Goal: Information Seeking & Learning: Learn about a topic

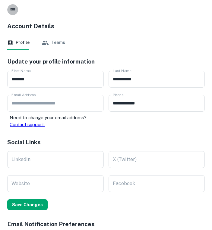
click at [13, 5] on button "button" at bounding box center [12, 9] width 11 height 11
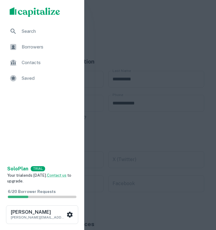
click at [31, 65] on span "Contacts" at bounding box center [49, 62] width 54 height 7
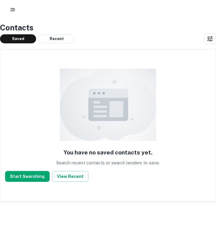
click at [11, 9] on circle "button" at bounding box center [11, 9] width 1 height 1
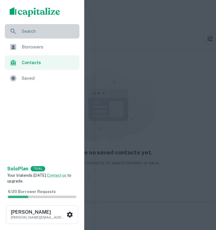
click at [28, 29] on span "Search" at bounding box center [49, 31] width 54 height 7
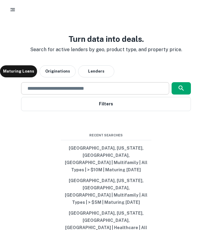
click at [80, 92] on input "text" at bounding box center [95, 88] width 142 height 7
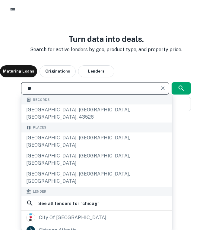
type input "*"
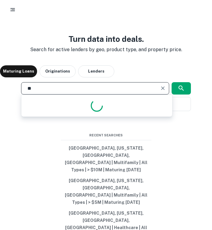
type input "*"
type input "*******"
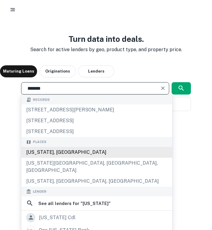
click at [59, 158] on div "Florida, USA" at bounding box center [96, 152] width 151 height 11
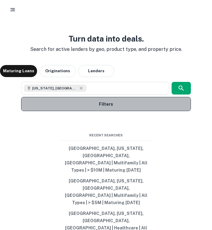
click at [98, 111] on button "Filters" at bounding box center [105, 104] width 169 height 14
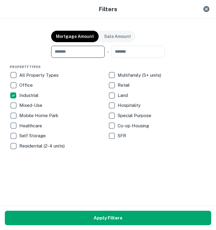
click at [88, 54] on input "number" at bounding box center [75, 52] width 49 height 12
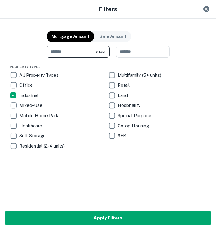
type input "********"
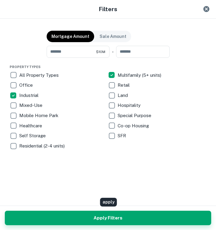
click at [111, 212] on button "Apply Filters" at bounding box center [108, 218] width 207 height 14
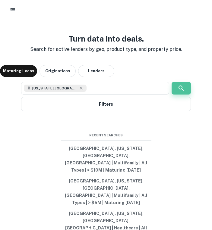
click at [181, 92] on icon "button" at bounding box center [181, 88] width 7 height 7
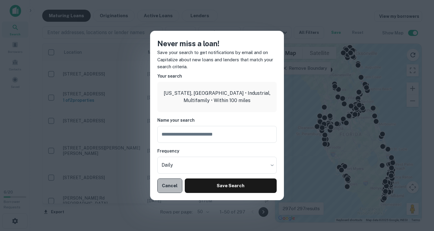
click at [170, 191] on button "Cancel" at bounding box center [169, 185] width 25 height 14
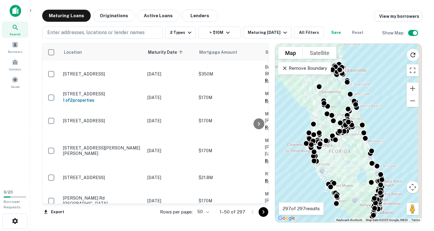
drag, startPoint x: 361, startPoint y: 134, endPoint x: 350, endPoint y: 148, distance: 17.6
click at [212, 148] on div "To activate drag with keyboard, press Alt + Enter. Once in keyboard drag state,…" at bounding box center [348, 133] width 146 height 178
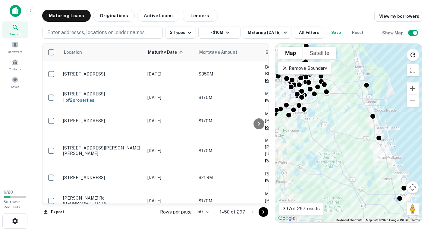
drag, startPoint x: 364, startPoint y: 150, endPoint x: 337, endPoint y: 170, distance: 33.4
click at [212, 170] on div "To activate drag with keyboard, press Alt + Enter. Once in keyboard drag state,…" at bounding box center [348, 133] width 146 height 178
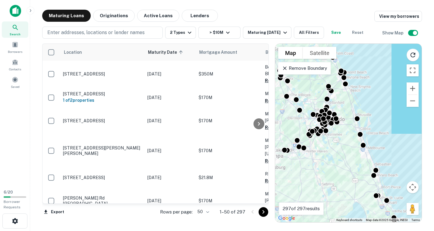
drag, startPoint x: 346, startPoint y: 132, endPoint x: 350, endPoint y: 141, distance: 10.0
click at [212, 141] on div "To activate drag with keyboard, press Alt + Enter. Once in keyboard drag state,…" at bounding box center [348, 133] width 146 height 178
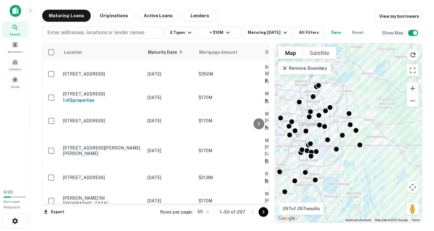
drag, startPoint x: 348, startPoint y: 132, endPoint x: 381, endPoint y: 157, distance: 40.8
click at [212, 157] on div "To activate drag with keyboard, press Alt + Enter. Once in keyboard drag state,…" at bounding box center [348, 133] width 146 height 178
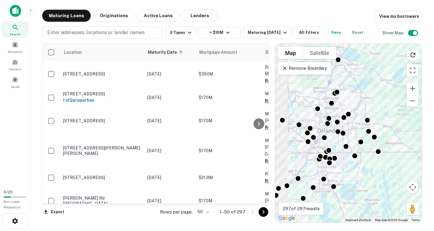
drag, startPoint x: 348, startPoint y: 161, endPoint x: 362, endPoint y: 160, distance: 13.9
click at [212, 160] on div "To activate drag with keyboard, press Alt + Enter. Once in keyboard drag state,…" at bounding box center [348, 133] width 146 height 178
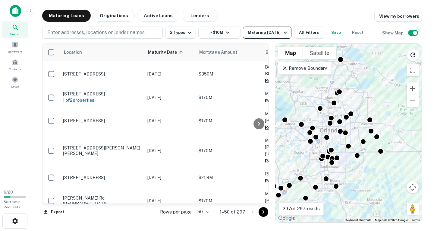
click at [212, 31] on div "Maturing In 1 Year" at bounding box center [268, 32] width 41 height 7
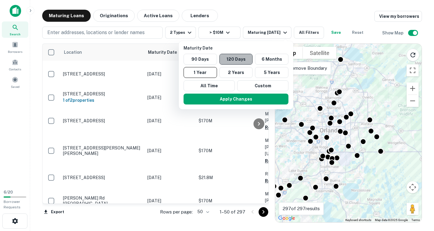
click at [212, 59] on button "120 Days" at bounding box center [235, 59] width 33 height 11
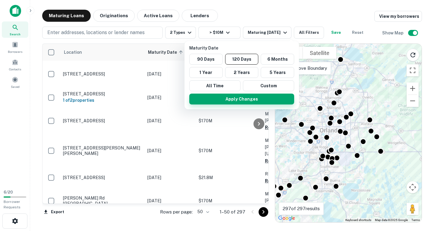
click at [212, 97] on button "Apply Changes" at bounding box center [241, 98] width 105 height 11
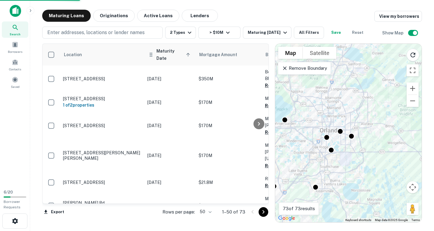
click at [185, 52] on icon at bounding box center [187, 54] width 5 height 5
click at [187, 53] on icon at bounding box center [188, 55] width 4 height 4
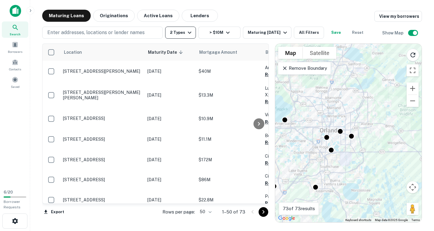
click at [177, 32] on button "2 Types" at bounding box center [180, 33] width 31 height 12
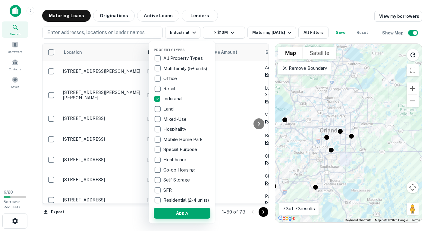
click at [175, 213] on button "Apply" at bounding box center [182, 212] width 57 height 11
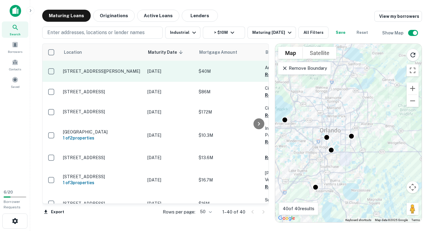
click at [143, 68] on td "113 S Boyd St Winter Garden, FL 34787" at bounding box center [102, 71] width 84 height 21
click at [118, 72] on p "113 S Boyd St Winter Garden, FL 34787" at bounding box center [102, 70] width 78 height 5
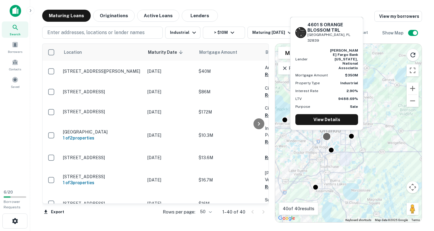
click at [212, 136] on div at bounding box center [326, 136] width 9 height 9
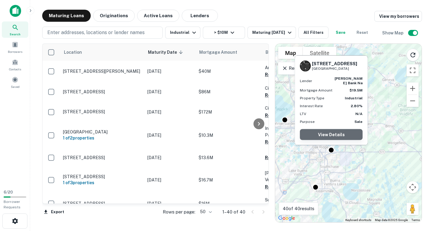
click at [212, 134] on link "View Details" at bounding box center [331, 134] width 63 height 11
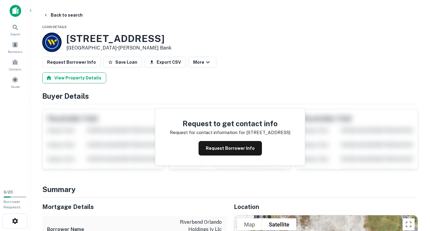
click at [75, 78] on button "View Property Details" at bounding box center [74, 77] width 64 height 11
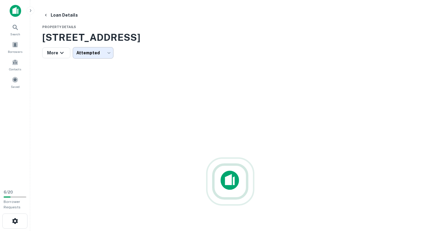
click at [103, 50] on body "Search Borrowers Contacts Saved 6 / 20 Borrower Requests Loan Details Property …" at bounding box center [215, 115] width 430 height 231
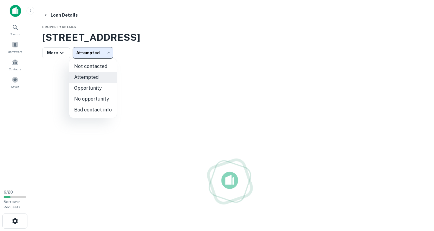
click at [97, 66] on li "Not contacted" at bounding box center [92, 66] width 47 height 11
type input "****"
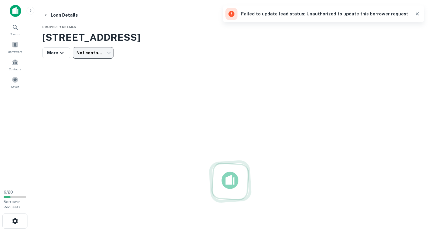
click at [416, 13] on icon "button" at bounding box center [417, 14] width 6 height 6
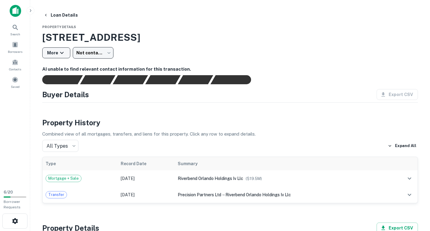
click at [63, 53] on icon "button" at bounding box center [61, 52] width 7 height 7
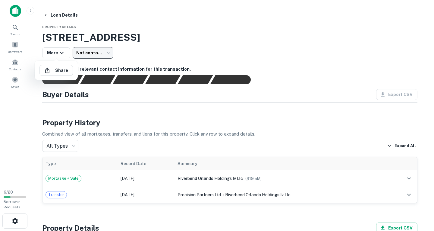
click at [61, 52] on div at bounding box center [217, 115] width 434 height 231
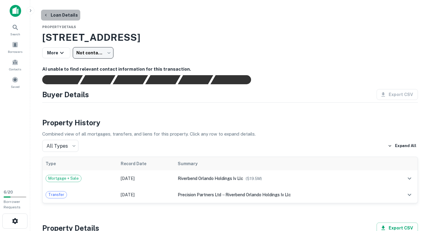
click at [60, 15] on button "Loan Details" at bounding box center [60, 15] width 39 height 11
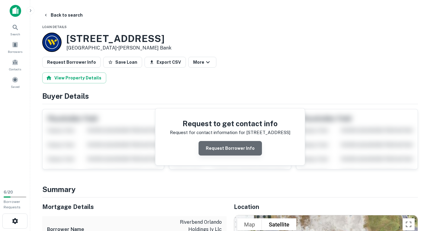
click at [232, 152] on button "Request Borrower Info" at bounding box center [229, 148] width 63 height 14
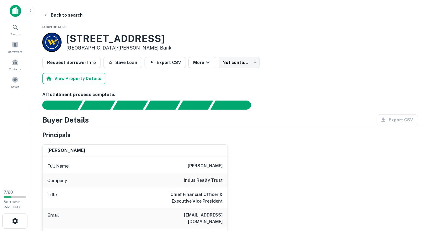
click at [88, 78] on button "View Property Details" at bounding box center [74, 78] width 64 height 11
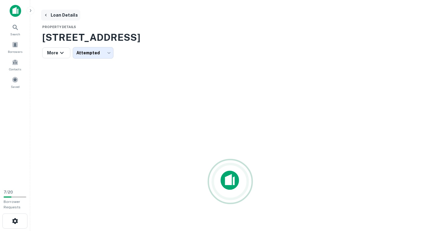
click at [64, 12] on button "Loan Details" at bounding box center [60, 15] width 39 height 11
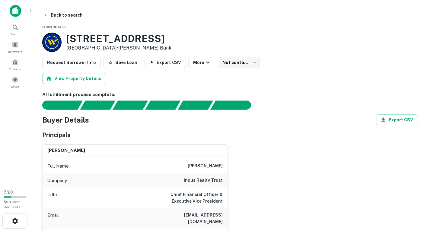
click at [171, 60] on button "Export CSV" at bounding box center [164, 62] width 41 height 11
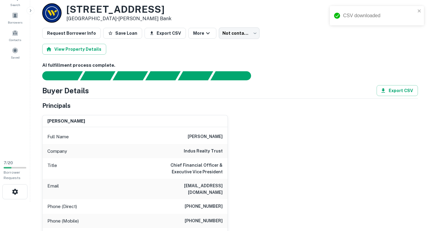
scroll to position [30, 0]
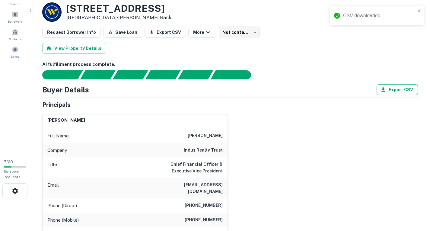
click at [394, 88] on button "Export CSV" at bounding box center [396, 89] width 41 height 11
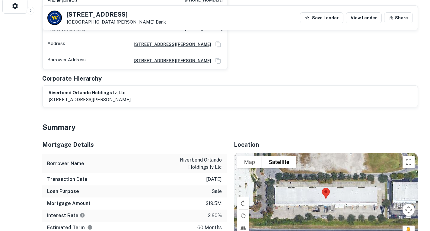
scroll to position [0, 0]
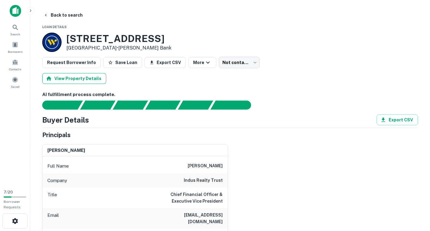
click at [88, 82] on button "View Property Details" at bounding box center [74, 78] width 64 height 11
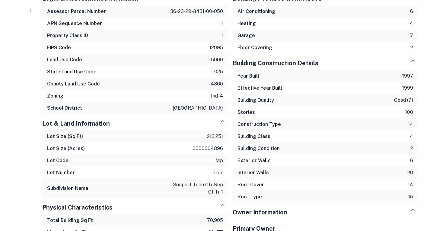
scroll to position [168, 0]
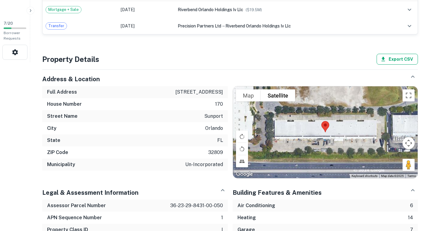
click at [396, 62] on button "Export CSV" at bounding box center [396, 59] width 41 height 11
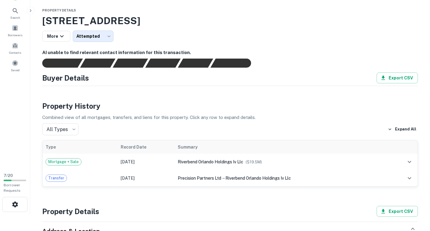
scroll to position [0, 0]
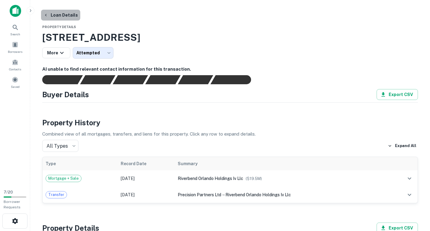
click at [62, 16] on button "Loan Details" at bounding box center [60, 15] width 39 height 11
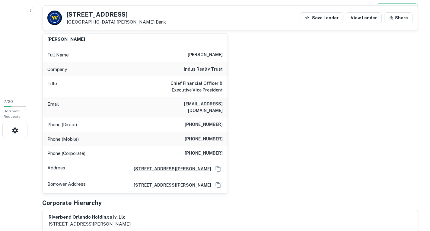
scroll to position [241, 0]
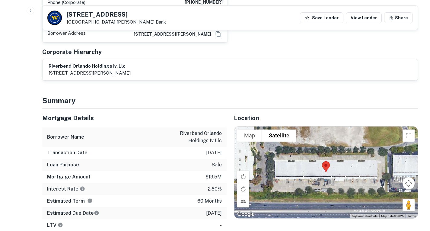
click at [338, 63] on div "riverbend orlando holdings iv, llc 204 west newberry road, bloomfield, ct, 06002" at bounding box center [230, 70] width 363 height 14
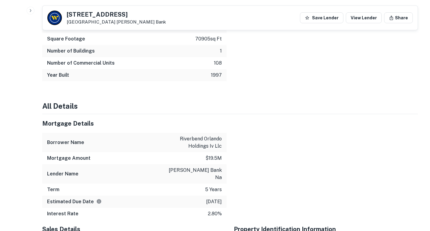
scroll to position [0, 0]
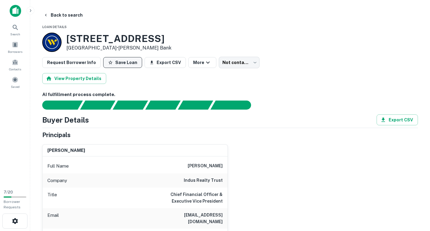
click at [116, 62] on button "Save Loan" at bounding box center [122, 62] width 39 height 11
click at [207, 60] on button "More" at bounding box center [205, 62] width 28 height 11
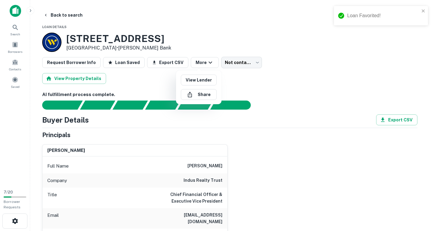
click at [266, 80] on div at bounding box center [217, 115] width 434 height 231
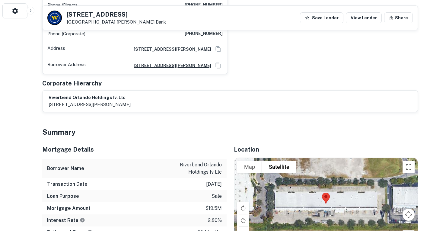
scroll to position [60, 0]
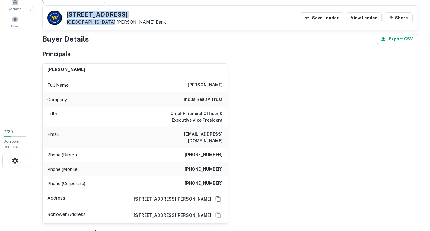
drag, startPoint x: 67, startPoint y: 12, endPoint x: 105, endPoint y: 20, distance: 38.9
click at [105, 20] on div "170 Sunport Ln Orlando, FL 32809 Webster Bank" at bounding box center [116, 17] width 99 height 13
copy div "170 Sunport Ln Orlando, FL 32809"
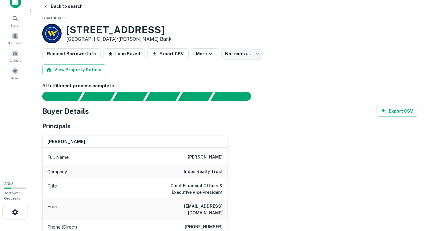
scroll to position [0, 0]
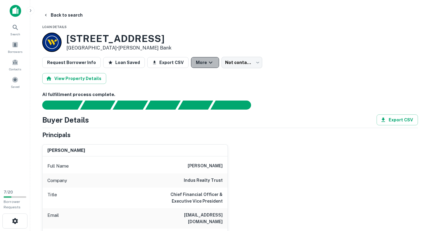
click at [207, 63] on button "More" at bounding box center [205, 62] width 28 height 11
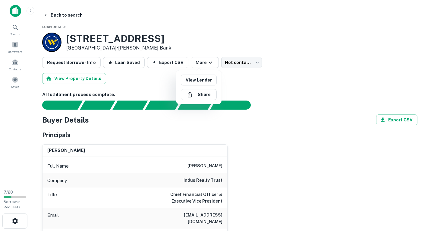
click at [270, 76] on div at bounding box center [217, 115] width 434 height 231
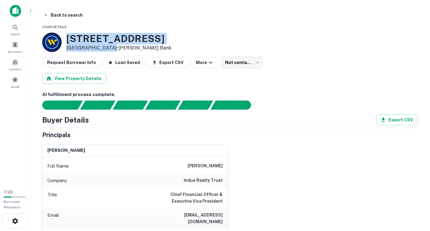
drag, startPoint x: 68, startPoint y: 36, endPoint x: 108, endPoint y: 49, distance: 42.0
click at [108, 49] on div "170 Sunport Ln Orlando, FL 32809 • Webster Bank" at bounding box center [118, 42] width 105 height 19
copy div "170 Sunport Ln Orlando, FL 32809"
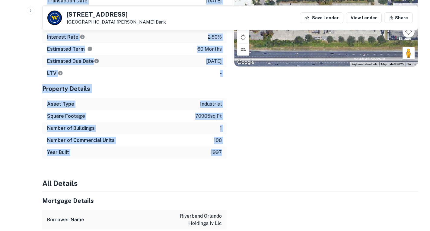
scroll to position [392, 0]
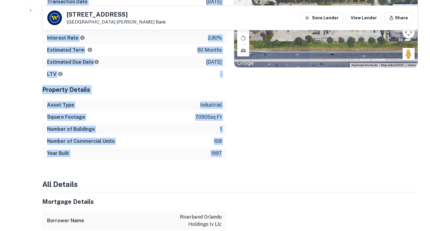
drag, startPoint x: 40, startPoint y: 59, endPoint x: 221, endPoint y: 145, distance: 200.6
copy div "Buyer Details Export CSV Principals jon w. clark Full Name jon w. clark Company…"
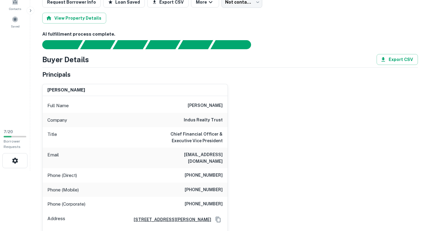
scroll to position [0, 0]
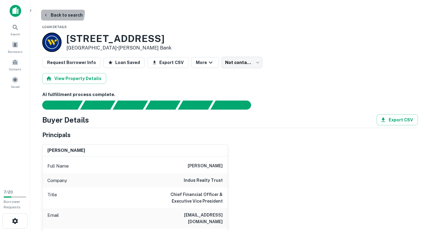
click at [59, 12] on button "Back to search" at bounding box center [63, 15] width 44 height 11
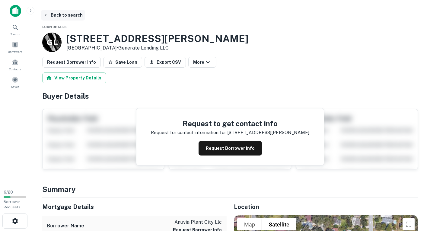
click at [60, 12] on button "Back to search" at bounding box center [63, 15] width 44 height 11
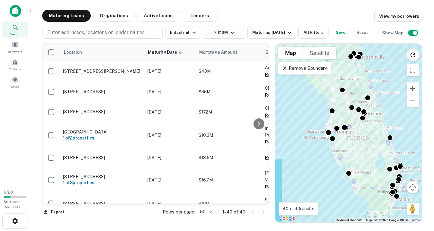
drag, startPoint x: 344, startPoint y: 138, endPoint x: 353, endPoint y: 143, distance: 9.6
click at [353, 143] on div "To activate drag with keyboard, press Alt + Enter. Once in keyboard drag state,…" at bounding box center [348, 133] width 146 height 178
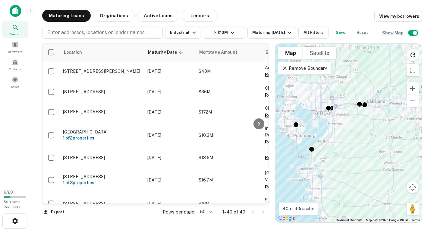
drag, startPoint x: 349, startPoint y: 139, endPoint x: 379, endPoint y: 156, distance: 34.7
click at [380, 156] on div "To activate drag with keyboard, press Alt + Enter. Once in keyboard drag state,…" at bounding box center [348, 133] width 146 height 178
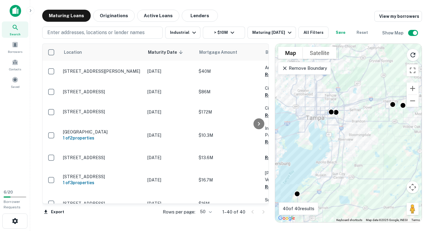
drag, startPoint x: 333, startPoint y: 135, endPoint x: 343, endPoint y: 151, distance: 18.4
click at [343, 151] on div "To activate drag with keyboard, press Alt + Enter. Once in keyboard drag state,…" at bounding box center [348, 133] width 146 height 178
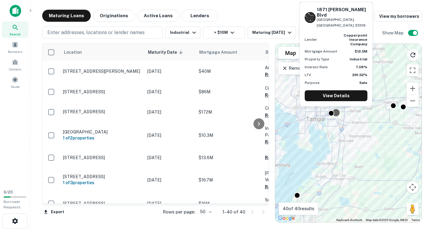
click at [338, 113] on div at bounding box center [336, 112] width 9 height 9
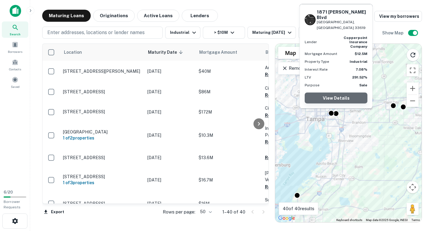
click at [336, 99] on link "View Details" at bounding box center [336, 98] width 63 height 11
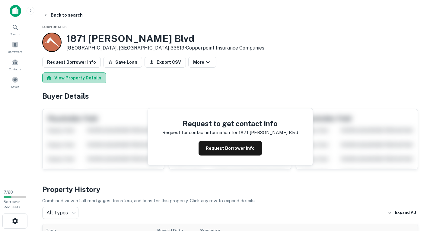
click at [77, 79] on button "View Property Details" at bounding box center [74, 77] width 64 height 11
